Goal: Information Seeking & Learning: Check status

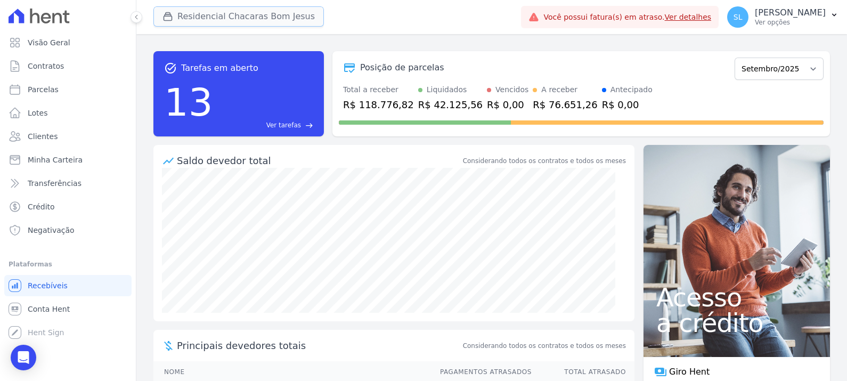
click at [284, 25] on button "Residencial Chacaras Bom Jesus" at bounding box center [238, 16] width 170 height 20
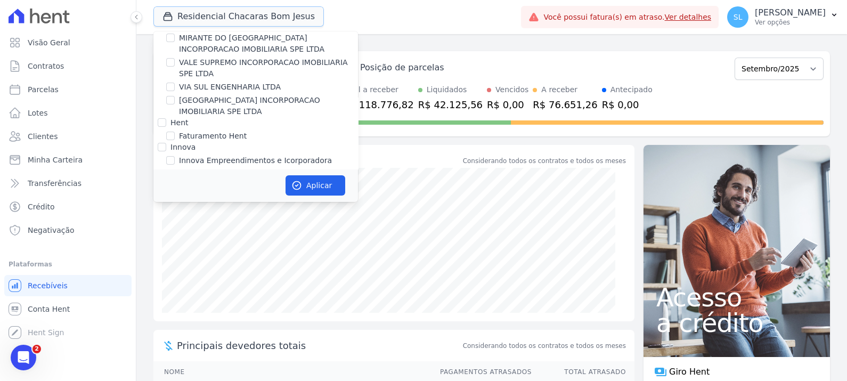
scroll to position [200, 0]
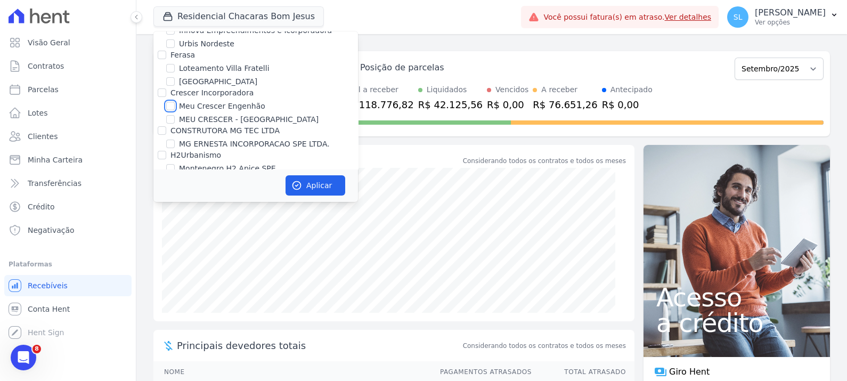
click at [173, 104] on input "Meu Crescer Engenhão" at bounding box center [170, 106] width 9 height 9
checkbox input "true"
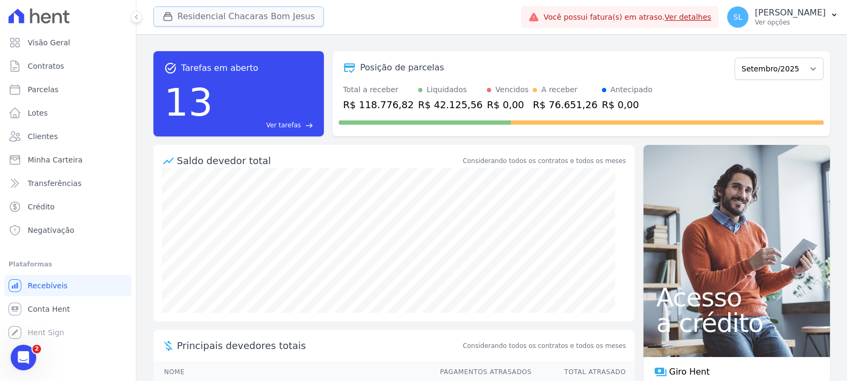
click at [248, 19] on button "Residencial Chacaras Bom Jesus" at bounding box center [238, 16] width 170 height 20
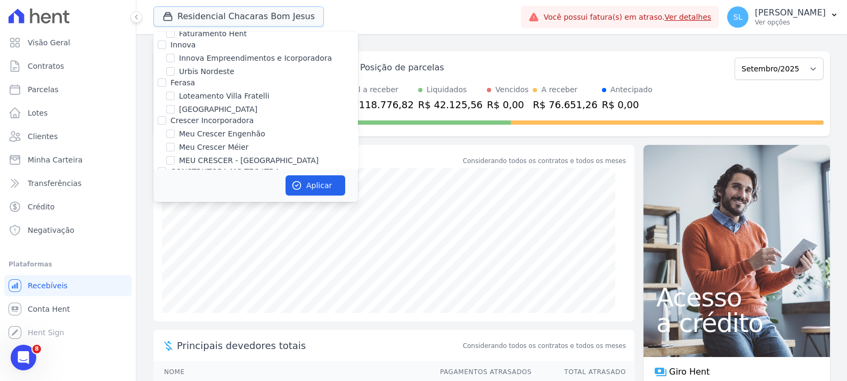
scroll to position [200, 0]
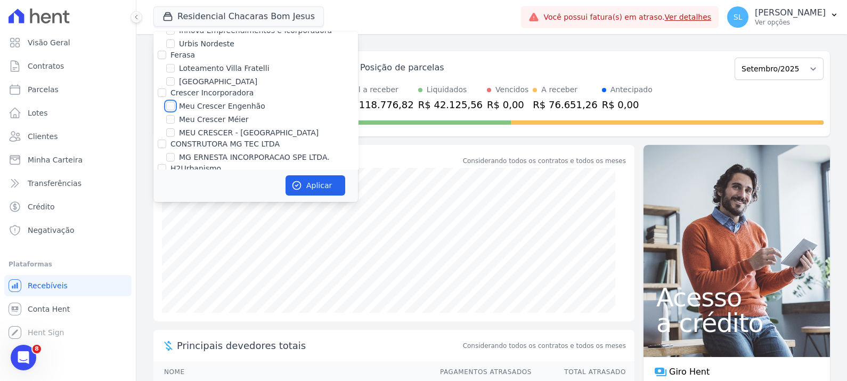
click at [169, 105] on input "Meu Crescer Engenhão" at bounding box center [170, 106] width 9 height 9
checkbox input "true"
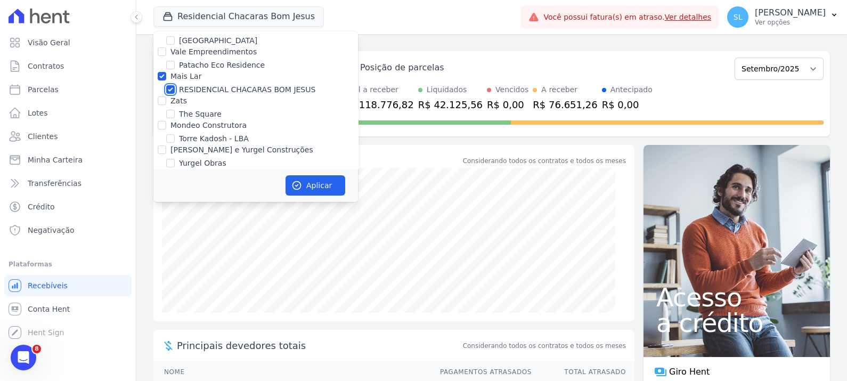
click at [169, 88] on input "RESIDENCIAL CHACARAS BOM JESUS" at bounding box center [170, 89] width 9 height 9
checkbox input "false"
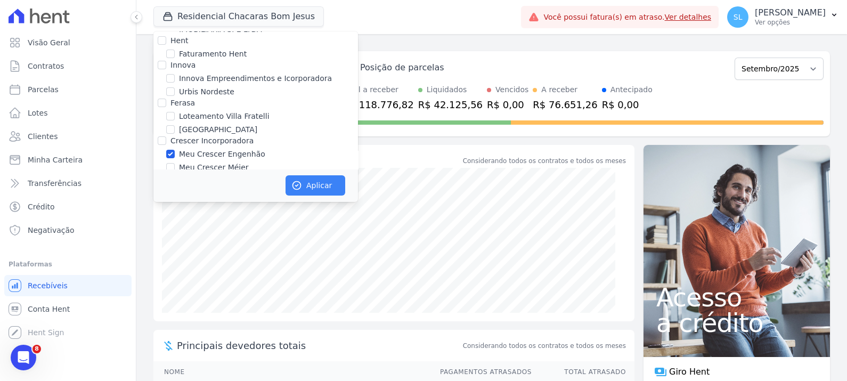
scroll to position [133, 0]
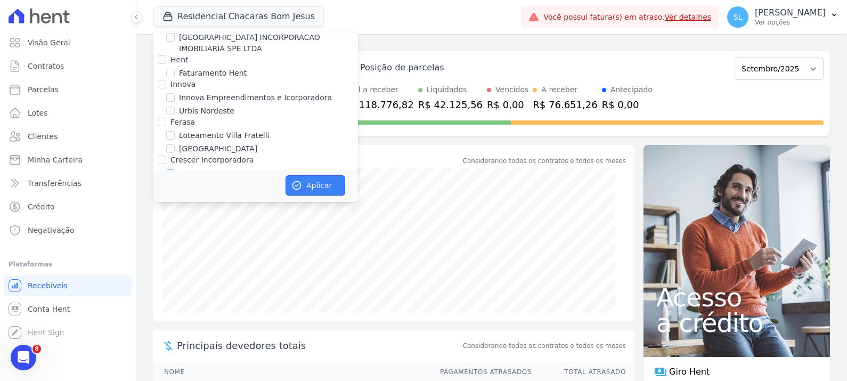
click at [326, 194] on button "Aplicar" at bounding box center [316, 185] width 60 height 20
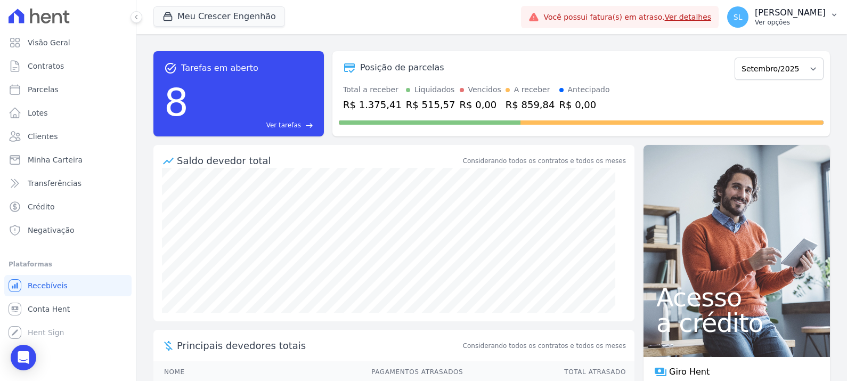
click at [793, 22] on p "Ver opções" at bounding box center [790, 22] width 71 height 9
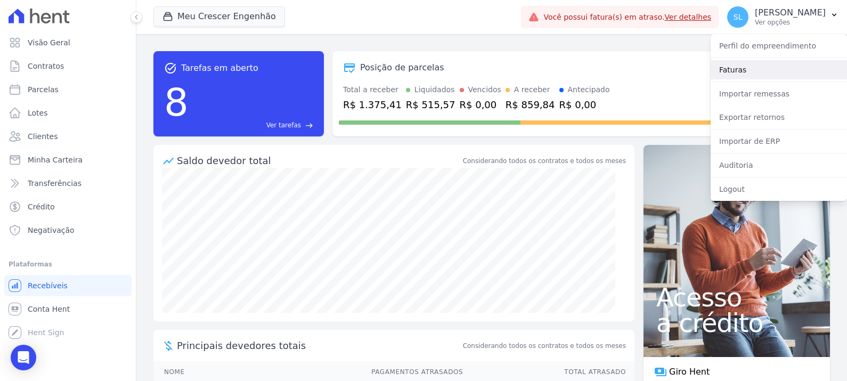
click at [767, 68] on link "Faturas" at bounding box center [779, 69] width 136 height 19
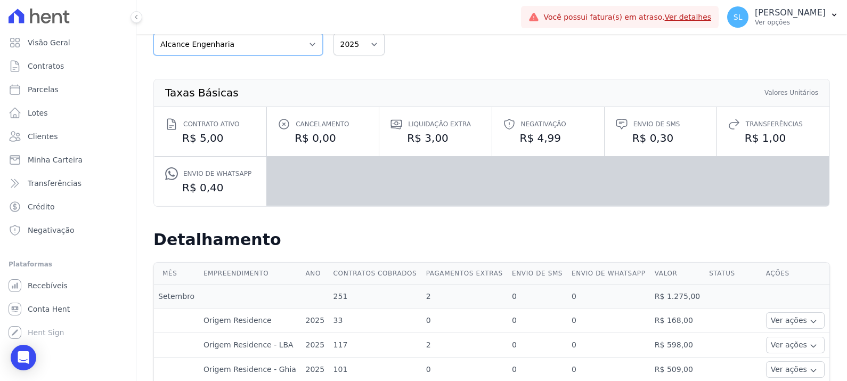
click at [288, 38] on select "Alcance Engenharia CONSTRUTORA MG TEC LTDA Crescer Incorporadora Ferasa Gomes e…" at bounding box center [237, 44] width 169 height 22
select select "a4b2a9c9-a91f-4919-87d2-8860f481b404"
click at [153, 35] on select "Alcance Engenharia CONSTRUTORA MG TEC LTDA Crescer Incorporadora Ferasa Gomes e…" at bounding box center [237, 46] width 169 height 22
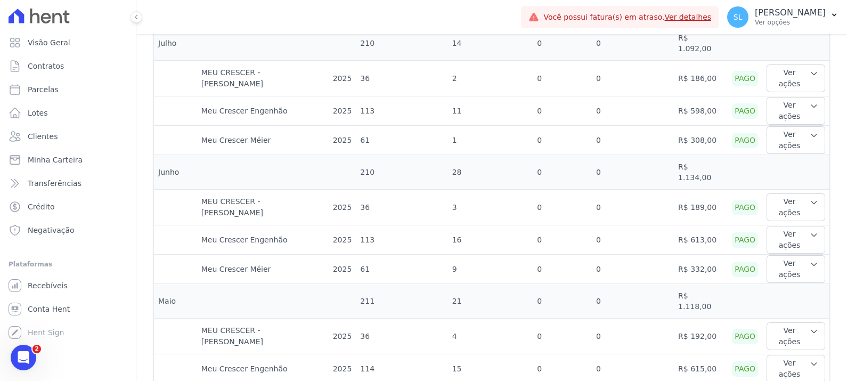
scroll to position [266, 0]
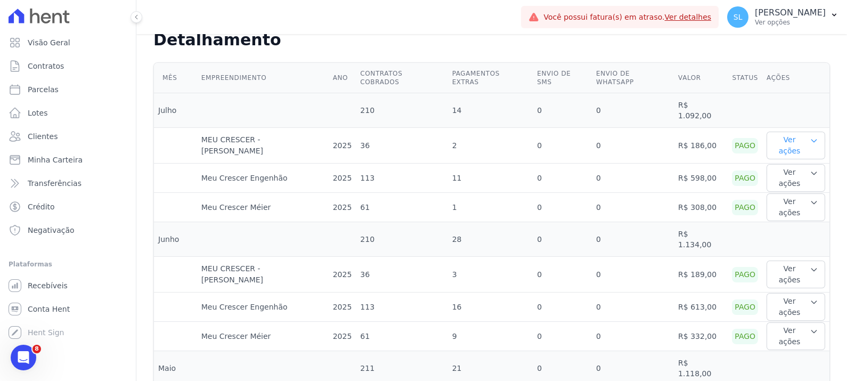
click at [775, 132] on button "Ver ações" at bounding box center [796, 146] width 59 height 28
click at [777, 161] on link "Ver detalhes" at bounding box center [810, 166] width 79 height 11
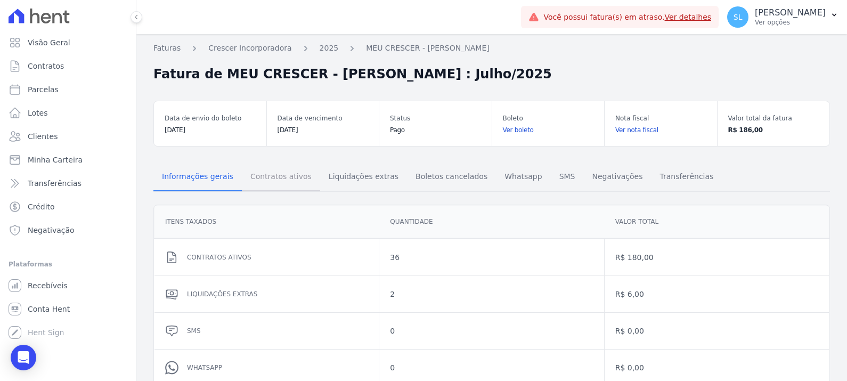
click at [247, 171] on span "Contratos ativos" at bounding box center [281, 176] width 74 height 21
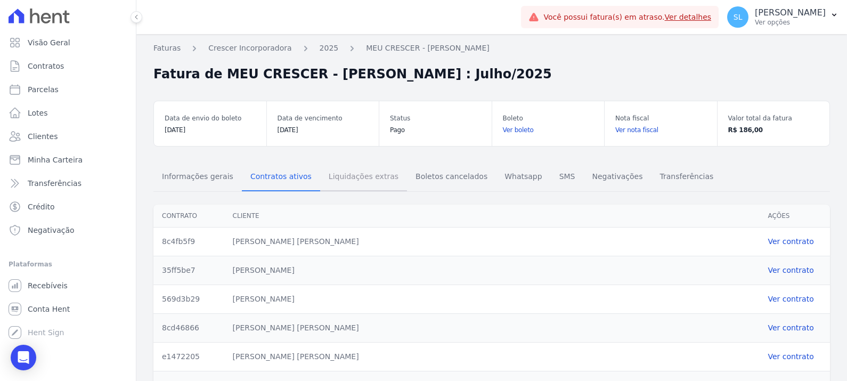
click at [345, 179] on span "Liquidações extras" at bounding box center [363, 176] width 83 height 21
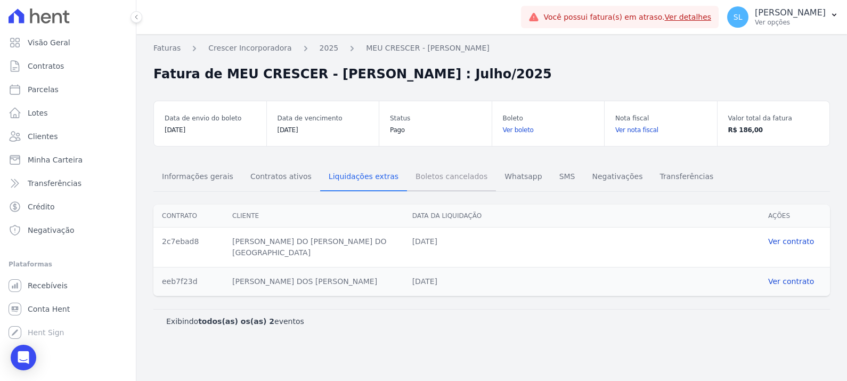
click at [420, 183] on span "Boletos cancelados" at bounding box center [451, 176] width 85 height 21
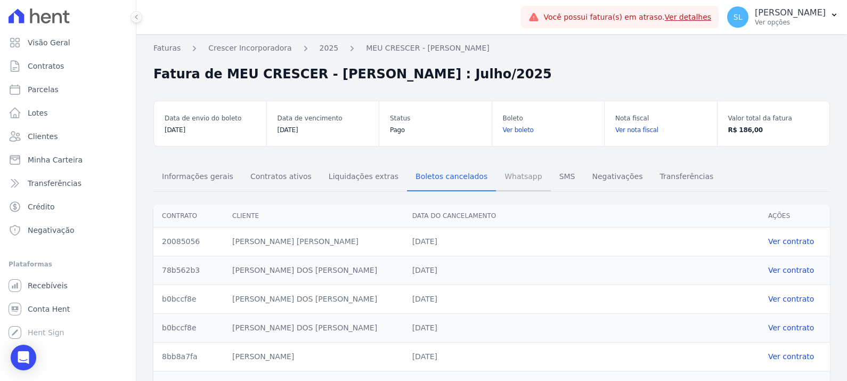
click at [500, 181] on span "Whatsapp" at bounding box center [523, 176] width 50 height 21
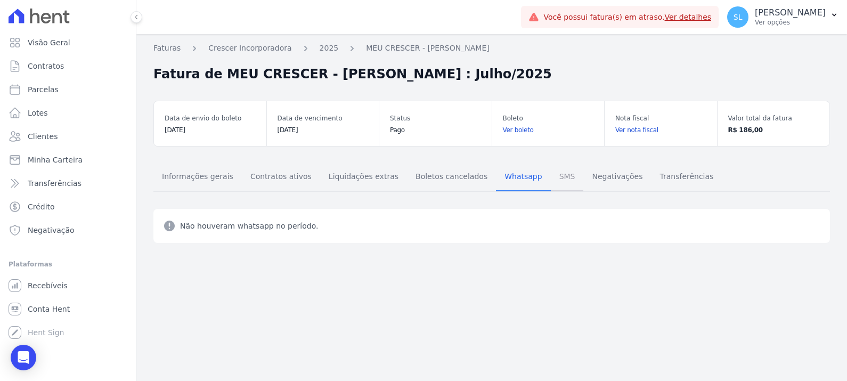
click at [553, 178] on span "SMS" at bounding box center [567, 176] width 29 height 21
click at [586, 176] on span "Negativações" at bounding box center [617, 176] width 63 height 21
click at [668, 176] on span "Transferências" at bounding box center [686, 176] width 67 height 21
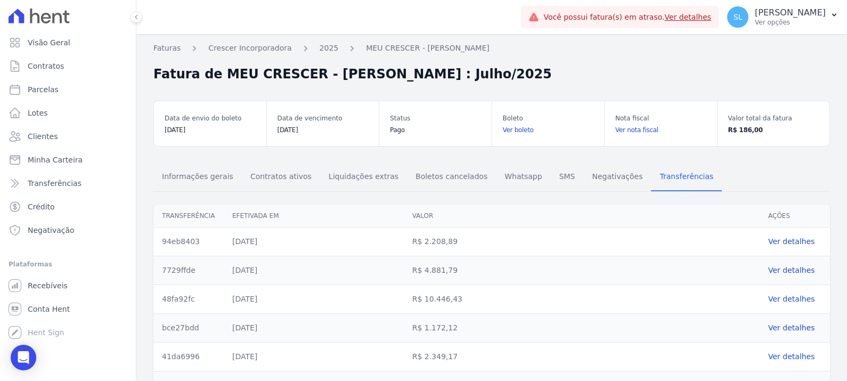
click at [771, 238] on link "Ver detalhes" at bounding box center [794, 241] width 53 height 11
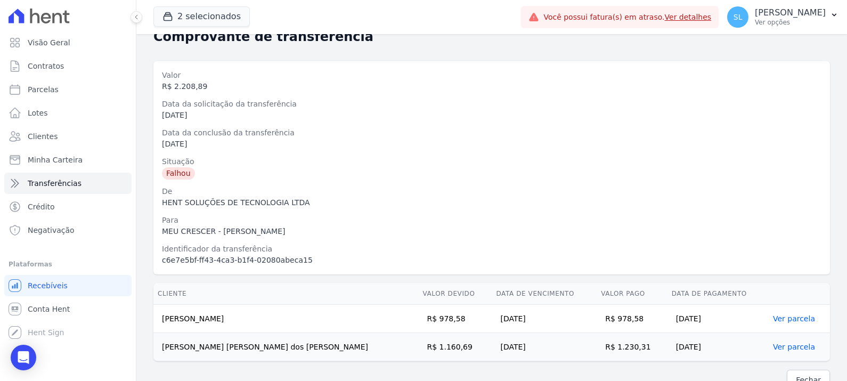
scroll to position [48, 0]
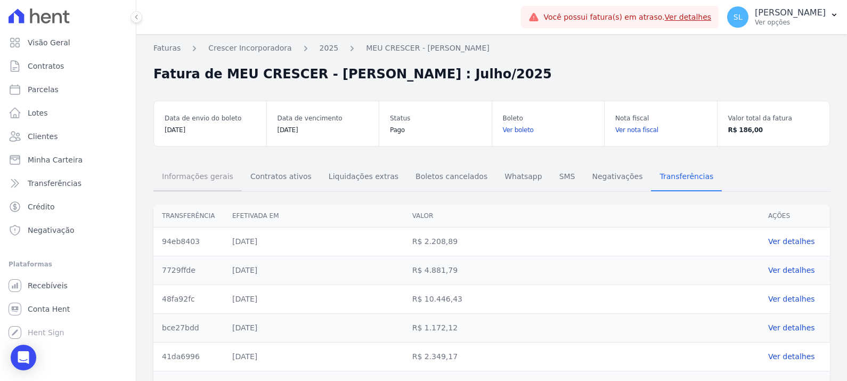
click at [186, 183] on span "Informações gerais" at bounding box center [198, 176] width 84 height 21
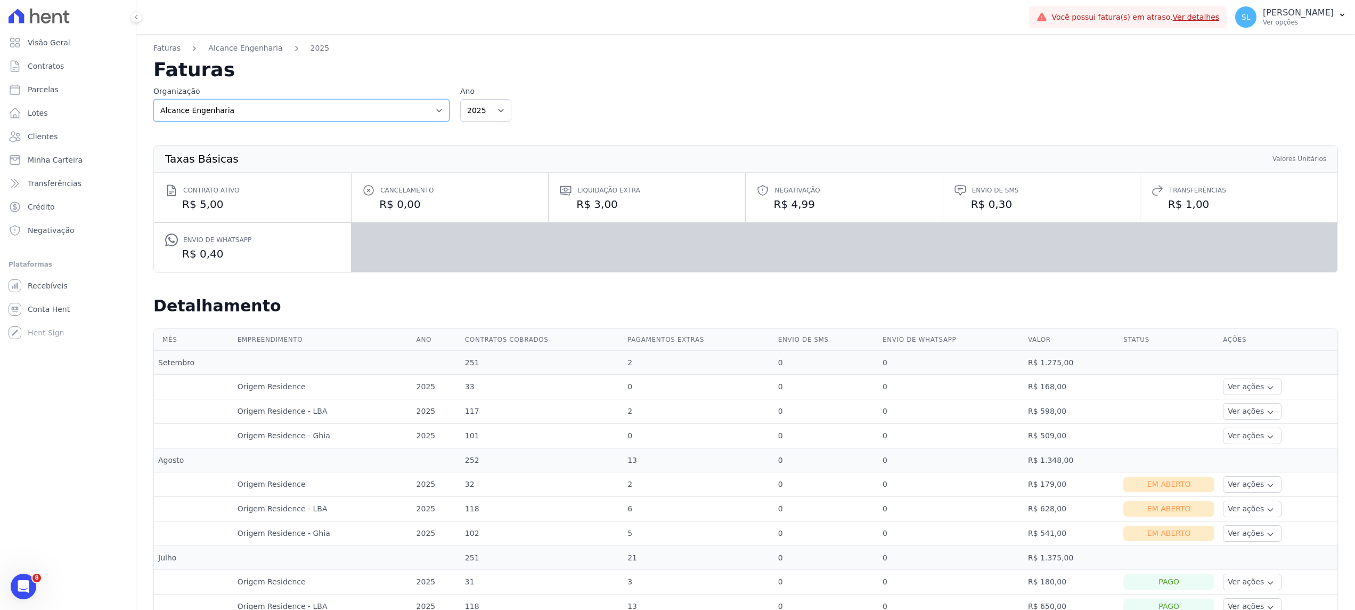
click at [383, 108] on select "Alcance Engenharia CONSTRUTORA MG TEC LTDA Crescer Incorporadora [PERSON_NAME] …" at bounding box center [301, 110] width 296 height 22
click at [153, 99] on select "Alcance Engenharia CONSTRUTORA MG TEC LTDA Crescer Incorporadora [PERSON_NAME] …" at bounding box center [301, 110] width 296 height 22
click at [351, 141] on div "Taxas Básicas Valores Unitários Contrato ativo R$ 5,00 Cancelamento R$ 0,00 Liq…" at bounding box center [745, 209] width 1219 height 158
click at [322, 109] on select "Alcance Engenharia CONSTRUTORA MG TEC LTDA Crescer Incorporadora [PERSON_NAME] …" at bounding box center [301, 110] width 296 height 22
select select "a4b2a9c9-a91f-4919-87d2-8860f481b404"
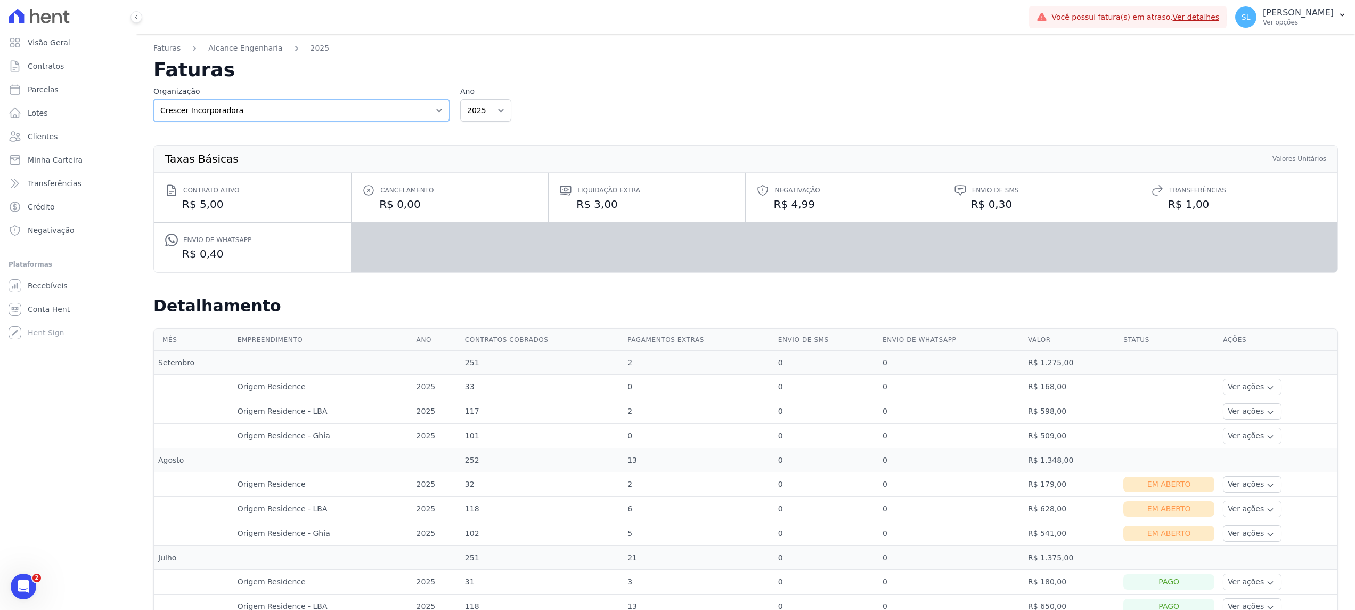
click at [153, 99] on select "Alcance Engenharia CONSTRUTORA MG TEC LTDA Crescer Incorporadora [PERSON_NAME] …" at bounding box center [301, 110] width 296 height 22
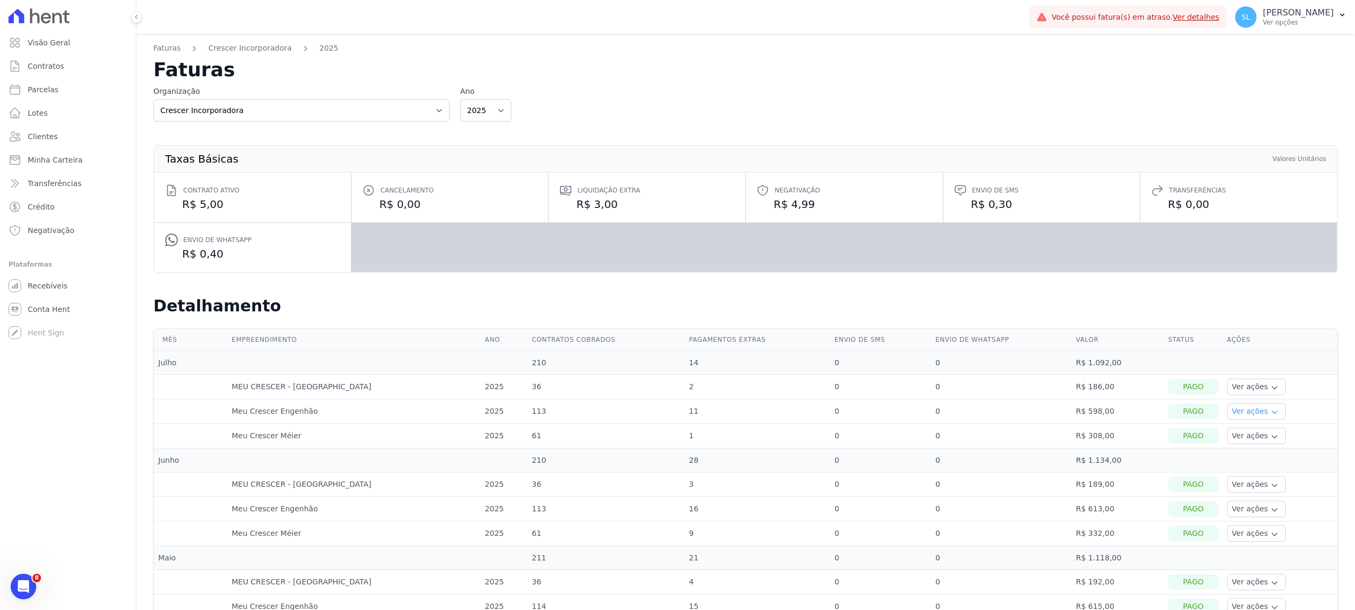
click at [1228, 410] on button "Ver ações" at bounding box center [1257, 411] width 59 height 17
click at [1232, 425] on link "Ver detalhes" at bounding box center [1271, 426] width 79 height 11
click at [1131, 462] on td "R$ 1.134,00" at bounding box center [1118, 460] width 92 height 24
click at [1231, 436] on button "Ver ações" at bounding box center [1257, 435] width 59 height 17
click at [1241, 454] on link "Ver detalhes" at bounding box center [1271, 451] width 79 height 11
